Goal: Task Accomplishment & Management: Manage account settings

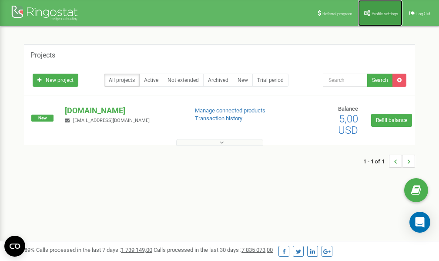
click at [384, 17] on link "Profile settings" at bounding box center [380, 13] width 44 height 26
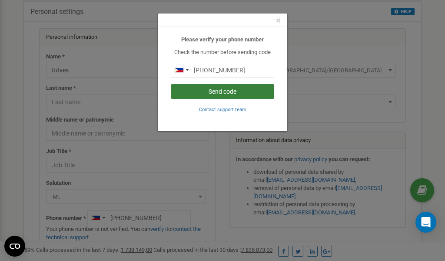
click at [228, 90] on button "Send code" at bounding box center [223, 91] width 104 height 15
